Goal: Book appointment/travel/reservation

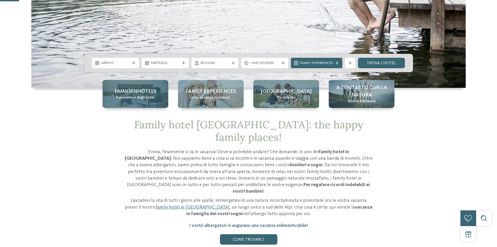
scroll to position [157, 0]
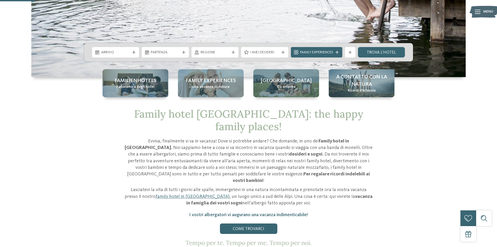
click at [124, 54] on span "Arrivo" at bounding box center [115, 52] width 29 height 5
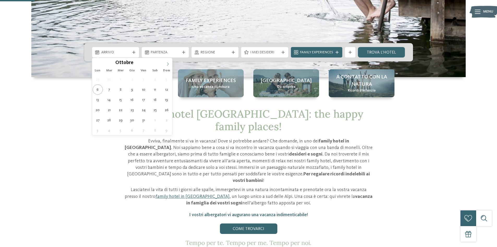
click at [170, 65] on icon at bounding box center [168, 64] width 4 height 4
type input "****"
click at [170, 65] on icon at bounding box center [168, 64] width 4 height 4
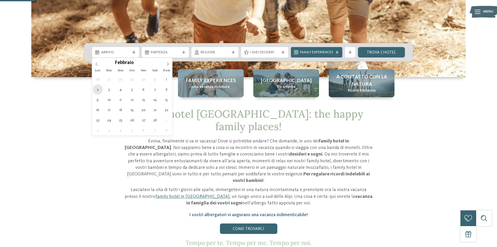
type div "[DATE]"
type input "****"
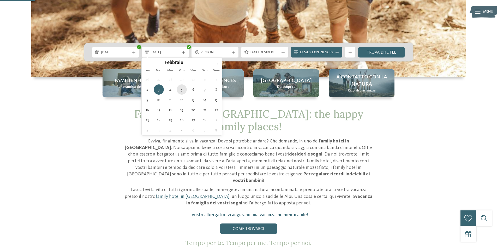
type div "[DATE]"
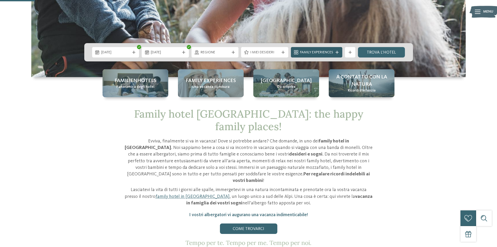
click at [330, 52] on span "Family Experiences" at bounding box center [316, 52] width 33 height 5
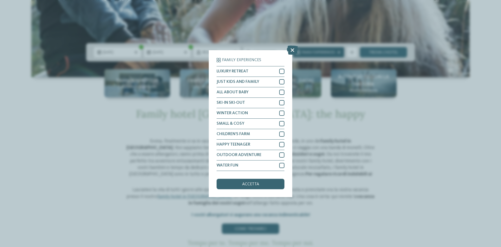
click at [293, 50] on icon at bounding box center [292, 49] width 11 height 9
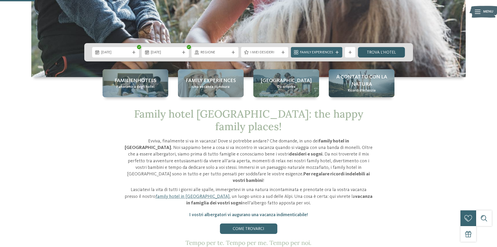
click at [390, 54] on link "trova l’hotel" at bounding box center [381, 52] width 47 height 10
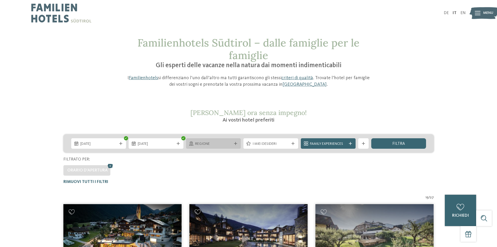
click at [212, 141] on span "Regione" at bounding box center [213, 143] width 37 height 5
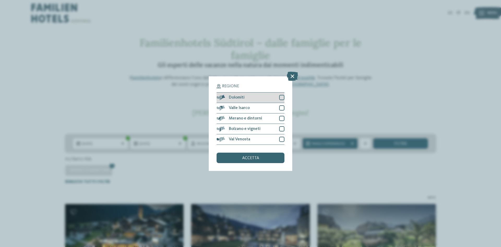
click at [279, 96] on div at bounding box center [281, 97] width 5 height 5
click at [262, 158] on div "accetta" at bounding box center [251, 157] width 68 height 10
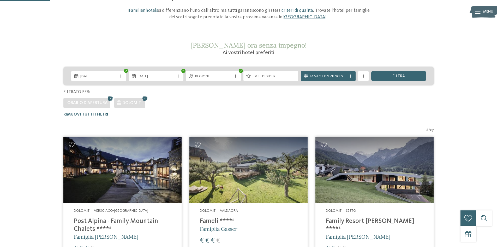
scroll to position [67, 0]
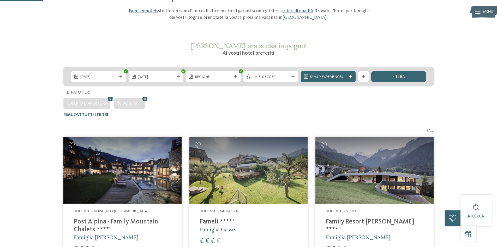
click at [100, 104] on span "Orario d'apertura" at bounding box center [87, 103] width 40 height 4
click at [264, 79] on span "I miei desideri" at bounding box center [271, 76] width 37 height 5
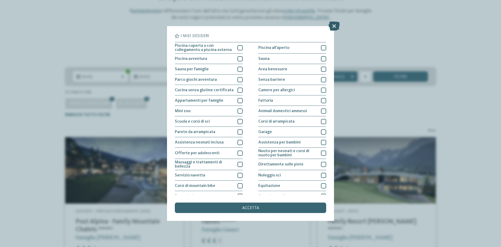
click at [336, 26] on icon at bounding box center [334, 25] width 11 height 9
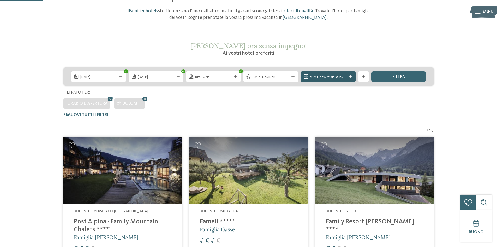
click at [332, 74] on span "Family Experiences" at bounding box center [328, 76] width 37 height 5
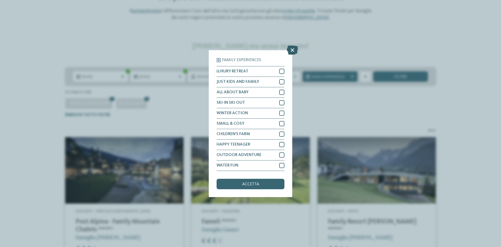
click at [295, 49] on icon at bounding box center [292, 49] width 11 height 9
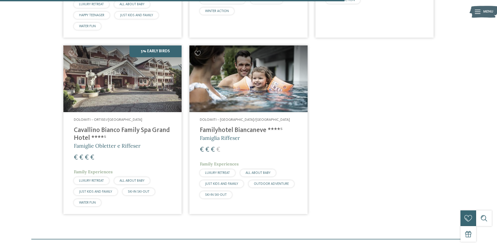
scroll to position [537, 0]
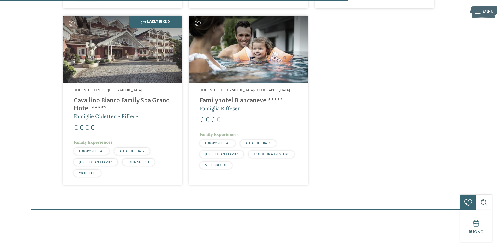
click at [232, 88] on address "Dolomiti – [GEOGRAPHIC_DATA]/[GEOGRAPHIC_DATA]" at bounding box center [248, 90] width 97 height 5
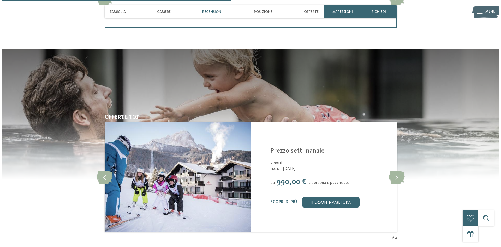
scroll to position [783, 0]
